Goal: Information Seeking & Learning: Learn about a topic

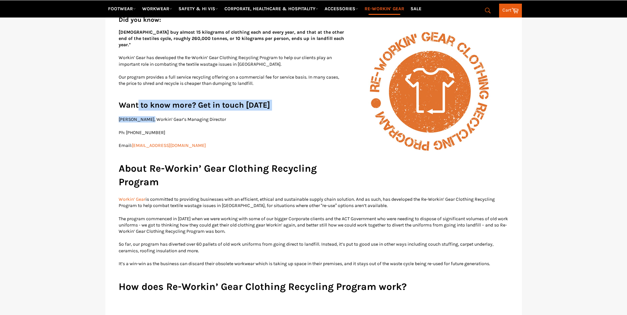
drag, startPoint x: 138, startPoint y: 98, endPoint x: 149, endPoint y: 112, distance: 17.1
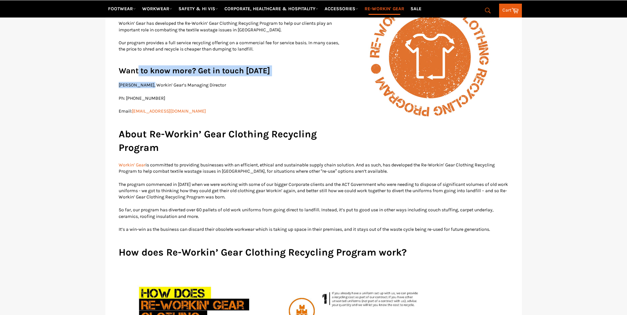
scroll to position [231, 0]
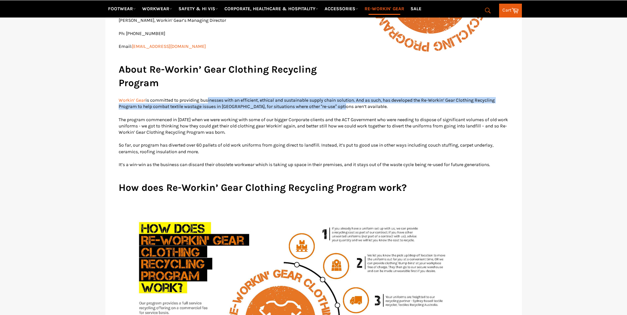
drag, startPoint x: 207, startPoint y: 91, endPoint x: 343, endPoint y: 102, distance: 136.2
click at [343, 102] on p "Workin’ Gear is committed to providing businesses with an efficient, ethical an…" at bounding box center [314, 103] width 390 height 13
drag, startPoint x: 379, startPoint y: 100, endPoint x: 298, endPoint y: 95, distance: 80.4
click at [298, 97] on p "Workin’ Gear is committed to providing businesses with an efficient, ethical an…" at bounding box center [314, 103] width 390 height 13
drag, startPoint x: 298, startPoint y: 95, endPoint x: 333, endPoint y: 95, distance: 34.4
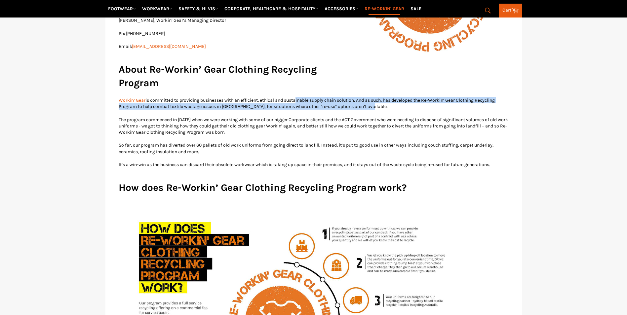
click at [298, 97] on p "Workin’ Gear is committed to providing businesses with an efficient, ethical an…" at bounding box center [314, 103] width 390 height 13
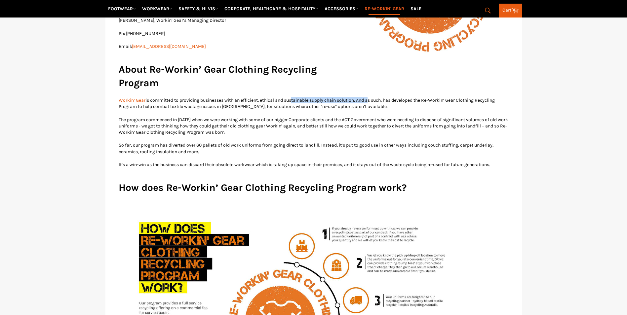
drag, startPoint x: 333, startPoint y: 95, endPoint x: 374, endPoint y: 95, distance: 41.0
click at [374, 97] on p "Workin’ Gear is committed to providing businesses with an efficient, ethical an…" at bounding box center [314, 103] width 390 height 13
click at [375, 97] on p "Workin’ Gear is committed to providing businesses with an efficient, ethical an…" at bounding box center [314, 103] width 390 height 13
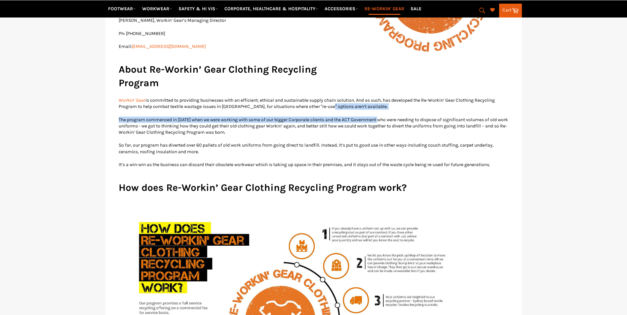
drag, startPoint x: 357, startPoint y: 104, endPoint x: 329, endPoint y: 103, distance: 28.1
drag, startPoint x: 329, startPoint y: 103, endPoint x: 192, endPoint y: 105, distance: 136.8
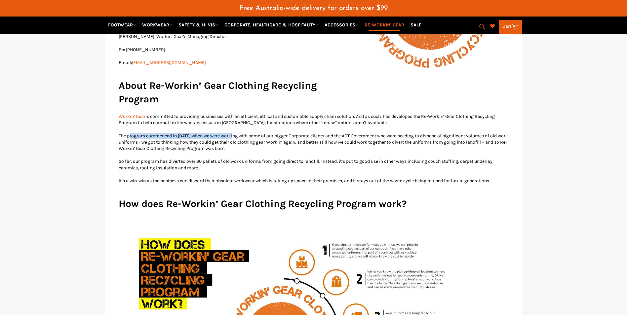
scroll to position [247, 0]
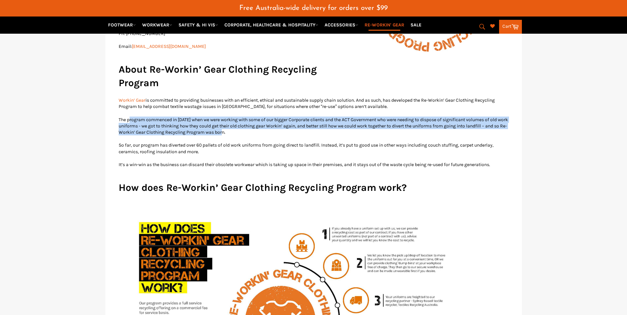
drag, startPoint x: 130, startPoint y: 111, endPoint x: 256, endPoint y: 128, distance: 128.0
click at [256, 128] on p "The program commenced in [DATE] when we were working with some of our bigger Co…" at bounding box center [314, 126] width 390 height 19
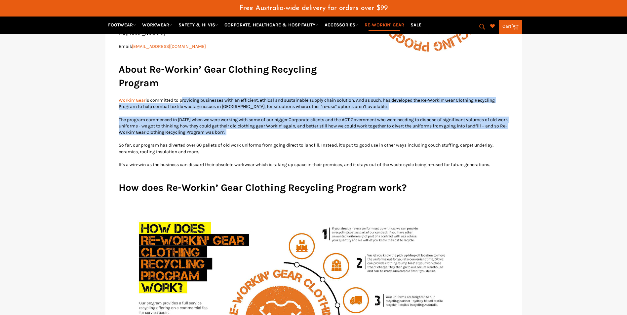
drag, startPoint x: 256, startPoint y: 128, endPoint x: 182, endPoint y: 90, distance: 83.6
drag, startPoint x: 182, startPoint y: 90, endPoint x: 329, endPoint y: 125, distance: 151.0
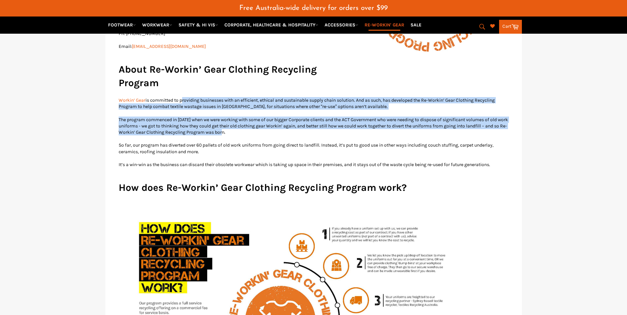
click at [329, 125] on p "The program commenced in [DATE] when we were working with some of our bigger Co…" at bounding box center [314, 126] width 390 height 19
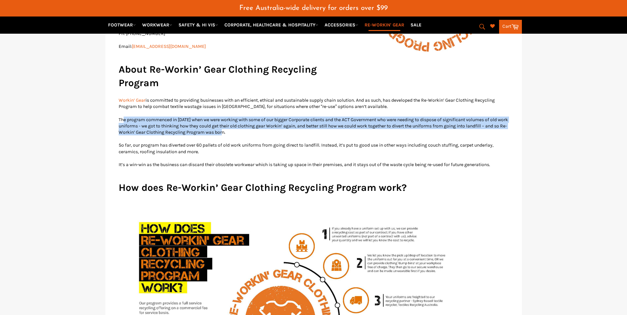
drag, startPoint x: 327, startPoint y: 125, endPoint x: 124, endPoint y: 105, distance: 203.8
drag, startPoint x: 126, startPoint y: 112, endPoint x: 289, endPoint y: 125, distance: 164.4
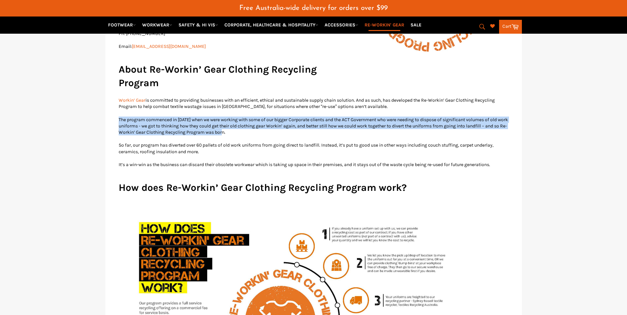
click at [289, 125] on p "The program commenced in [DATE] when we were working with some of our bigger Co…" at bounding box center [314, 126] width 390 height 19
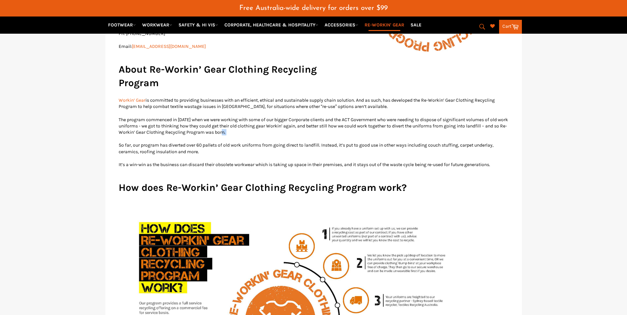
drag, startPoint x: 289, startPoint y: 125, endPoint x: 261, endPoint y: 115, distance: 29.9
click at [261, 117] on p "The program commenced in [DATE] when we were working with some of our bigger Co…" at bounding box center [314, 126] width 390 height 19
click at [200, 117] on p "The program commenced in [DATE] when we were working with some of our bigger Co…" at bounding box center [314, 126] width 390 height 19
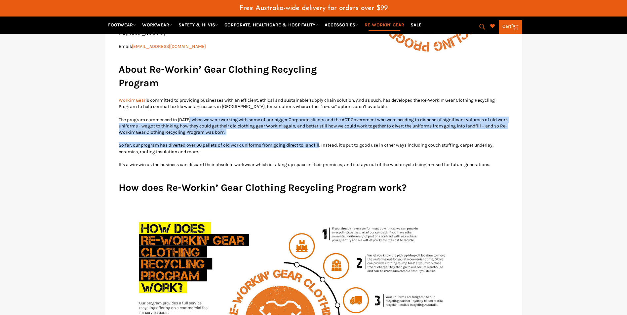
drag, startPoint x: 201, startPoint y: 111, endPoint x: 314, endPoint y: 135, distance: 115.9
drag, startPoint x: 314, startPoint y: 135, endPoint x: 309, endPoint y: 135, distance: 5.3
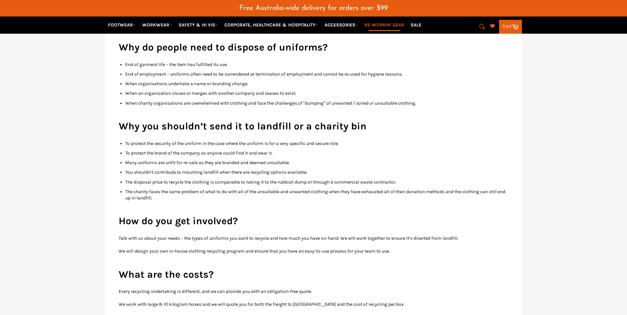
scroll to position [710, 0]
